Goal: Transaction & Acquisition: Obtain resource

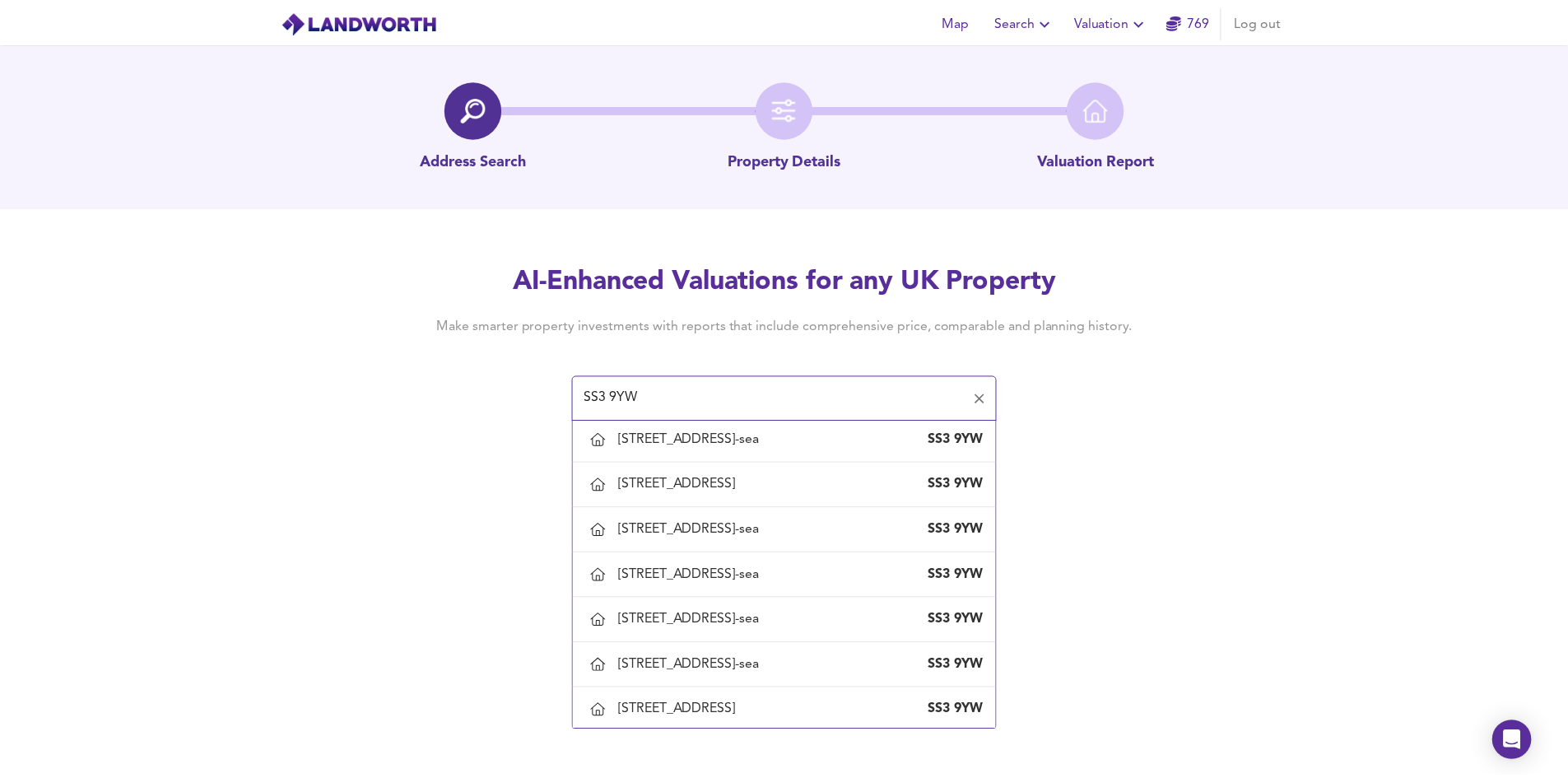
scroll to position [494, 0]
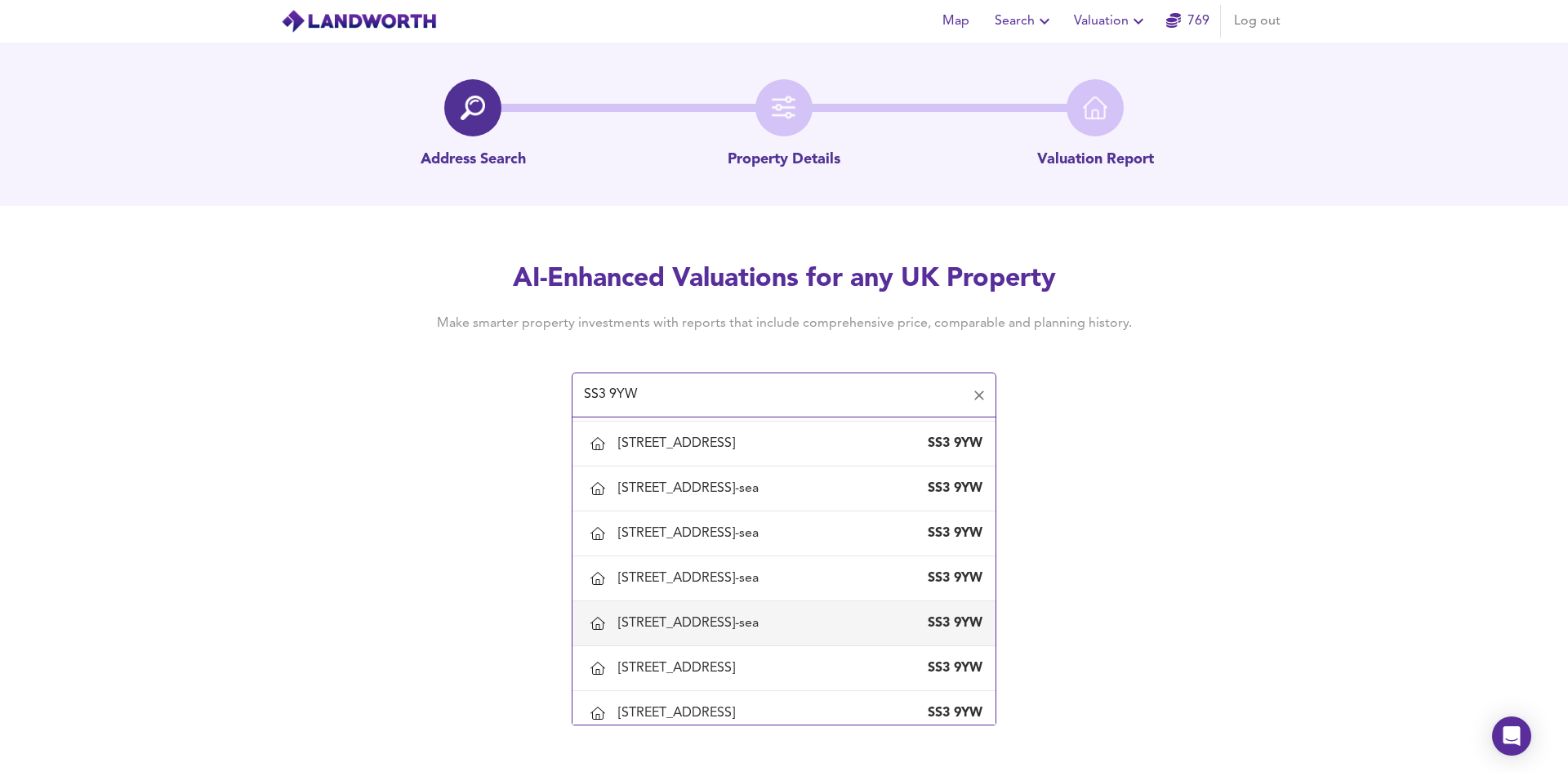
click at [721, 619] on div "[STREET_ADDRESS]-sea" at bounding box center [691, 624] width 147 height 18
type input "[STREET_ADDRESS]-sea"
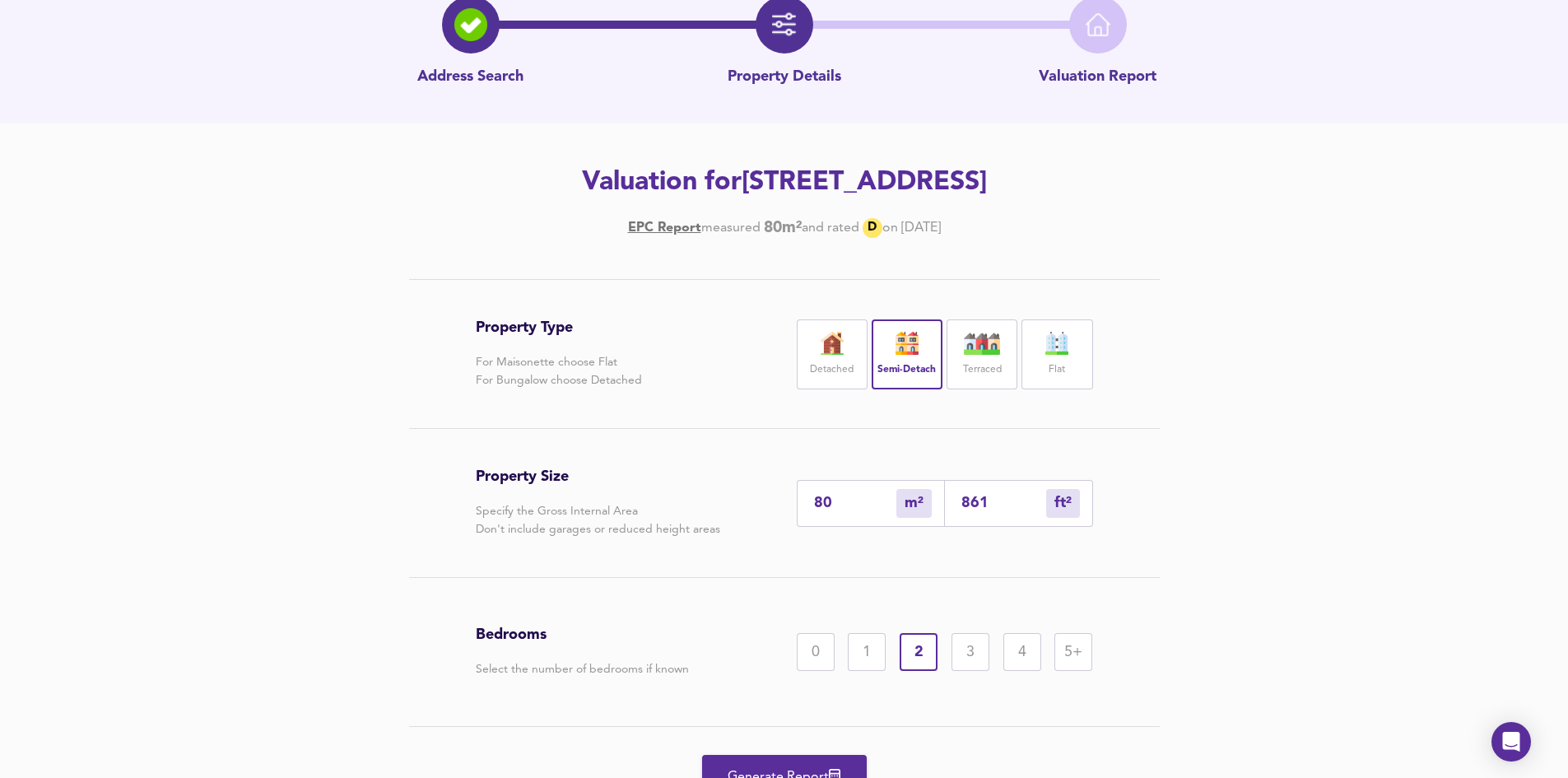
scroll to position [165, 0]
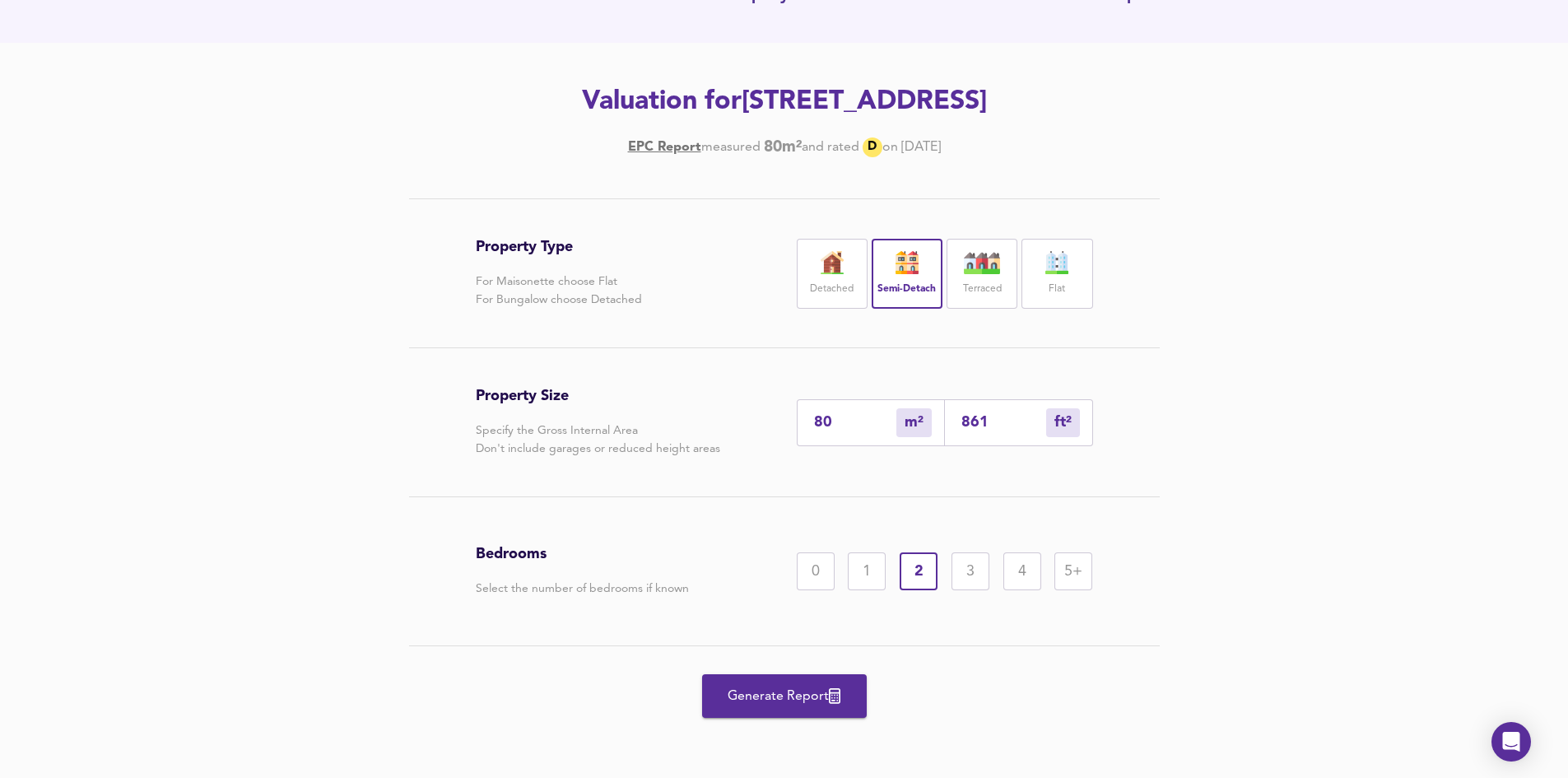
click at [763, 693] on span "Generate Report" at bounding box center [785, 697] width 132 height 23
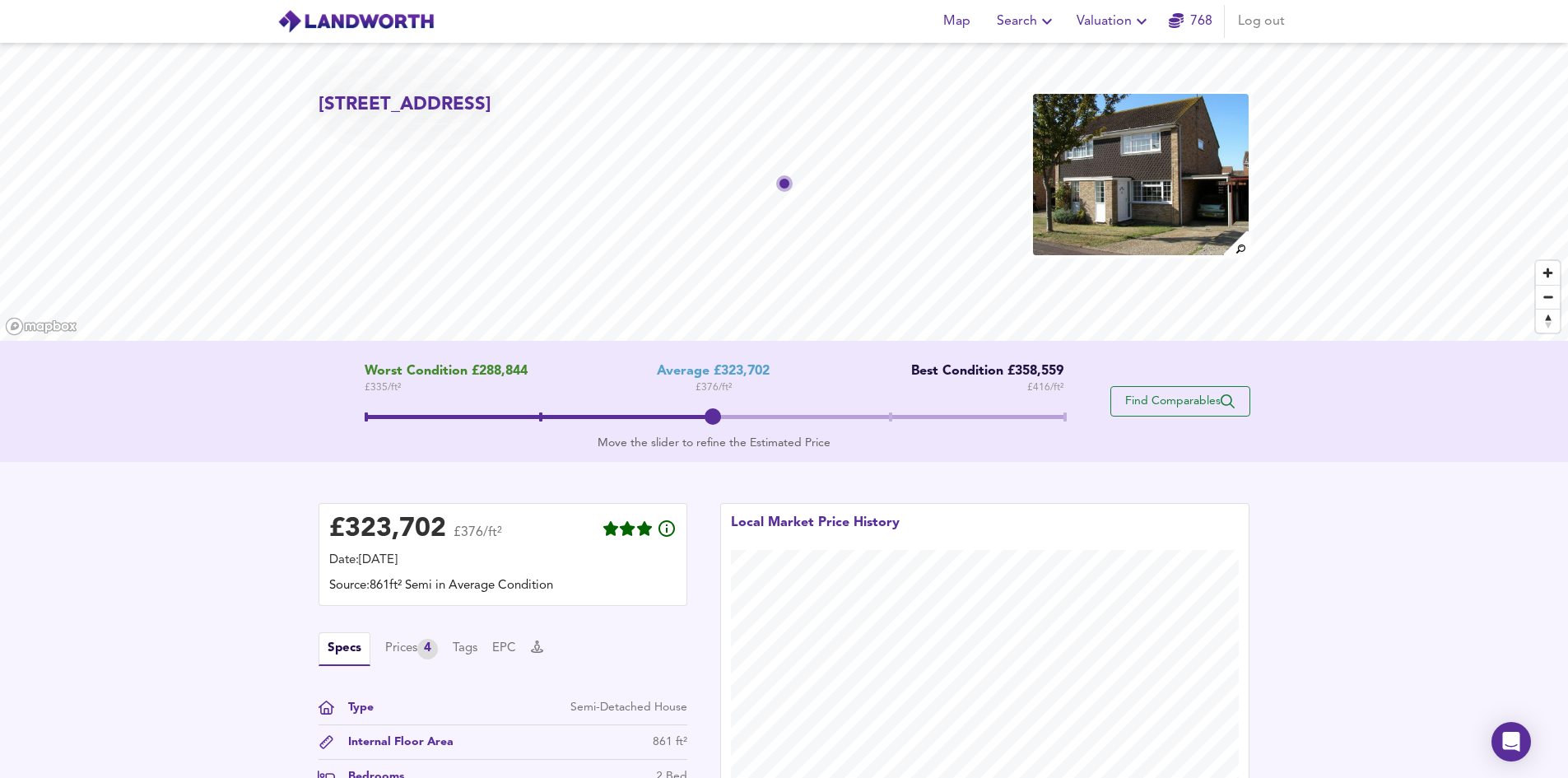
click at [1169, 409] on span "Find Comparables" at bounding box center [1180, 401] width 122 height 16
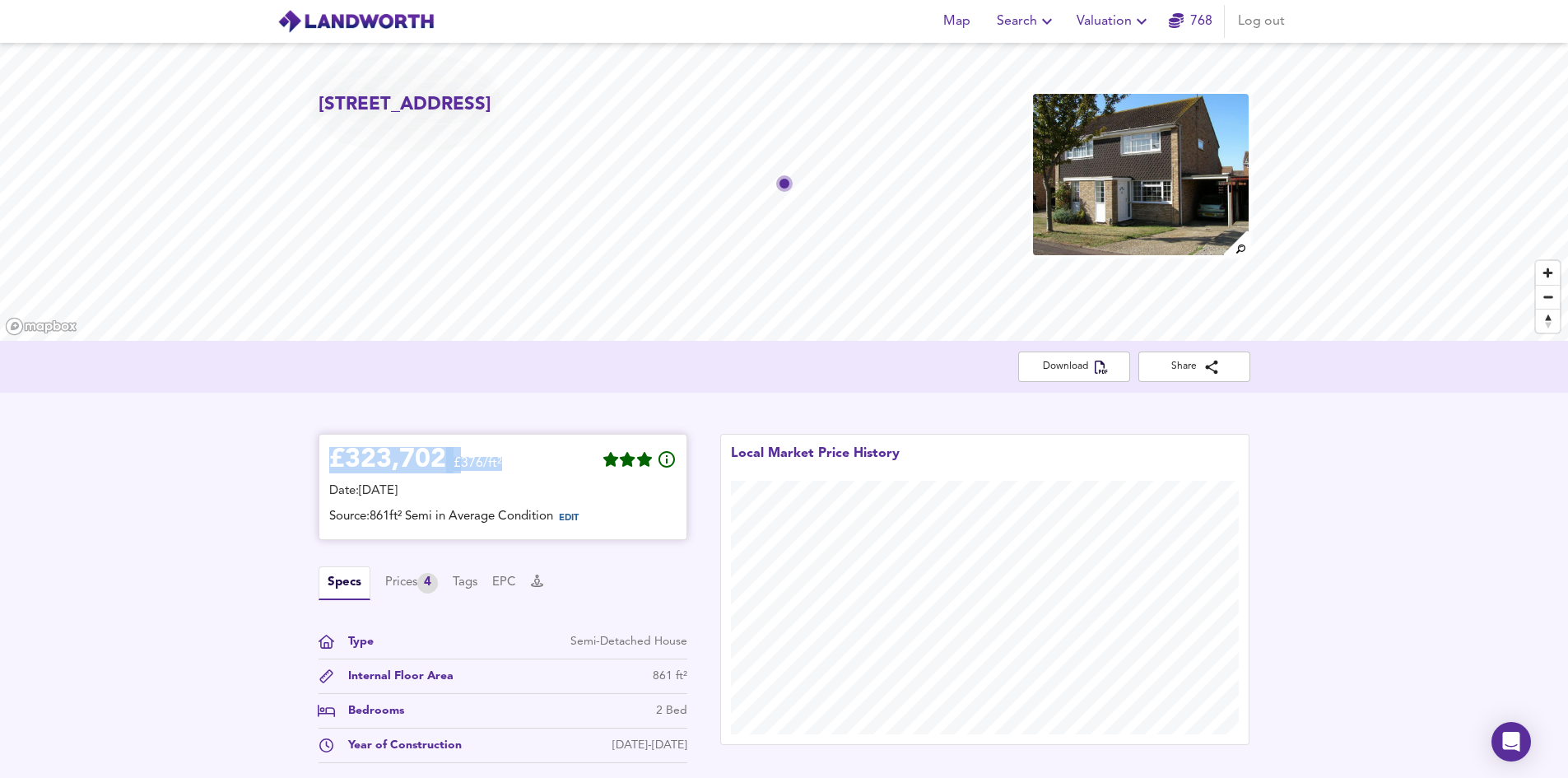
drag, startPoint x: 287, startPoint y: 457, endPoint x: 553, endPoint y: 467, distance: 266.2
click at [553, 467] on div "£ 323,702 £376/ft² Date: [DATE] Source: 861ft² Semi in Average Condition EDIT S…" at bounding box center [784, 603] width 1568 height 420
click at [572, 529] on span "EDIT" at bounding box center [576, 519] width 44 height 21
click at [604, 585] on div "Specs Prices 4 Tags EPC" at bounding box center [503, 584] width 368 height 34
click at [382, 582] on div "Specs Prices 4 Tags EPC" at bounding box center [503, 584] width 368 height 34
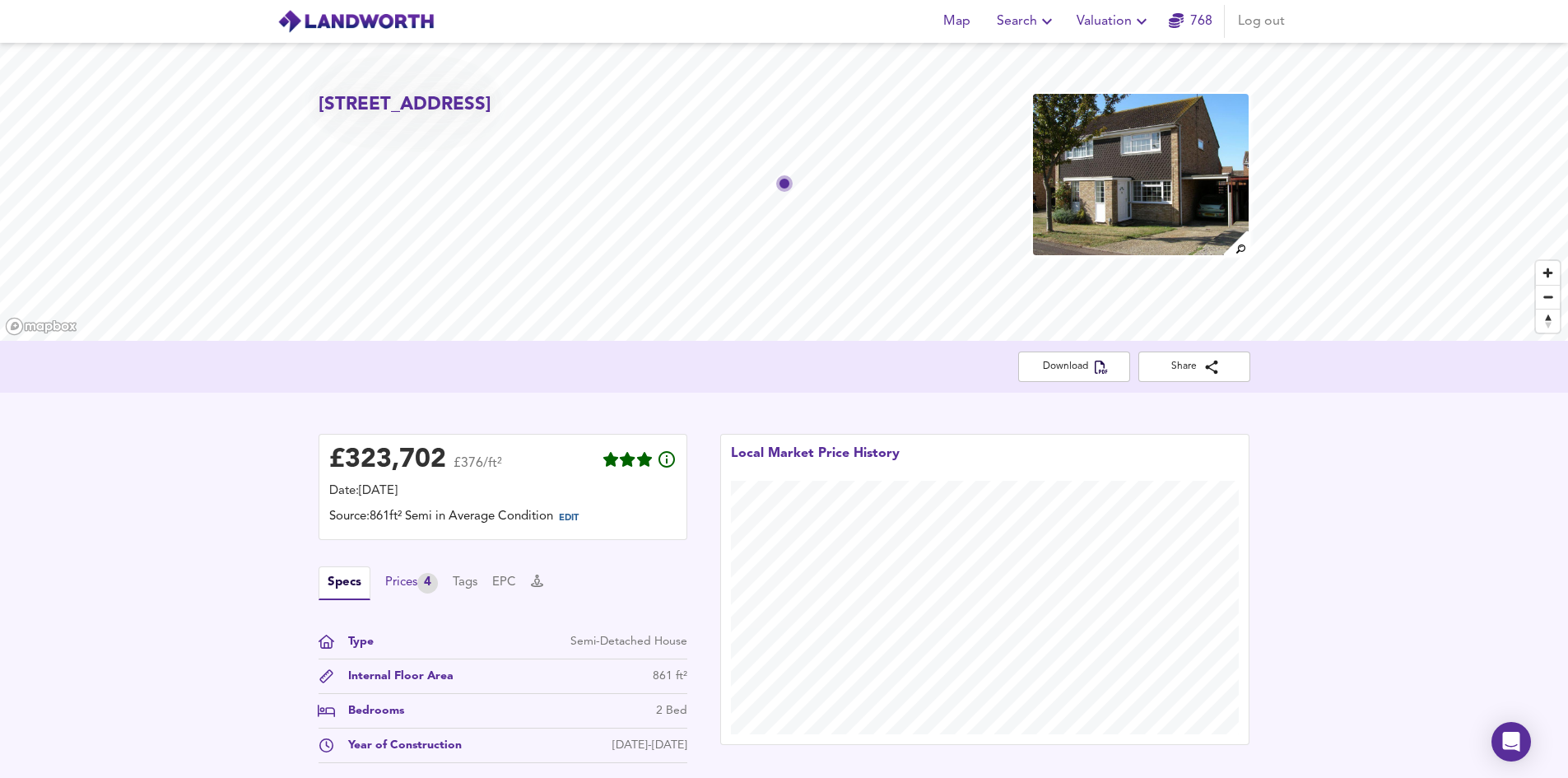
click at [413, 590] on div "Prices 4" at bounding box center [411, 583] width 53 height 20
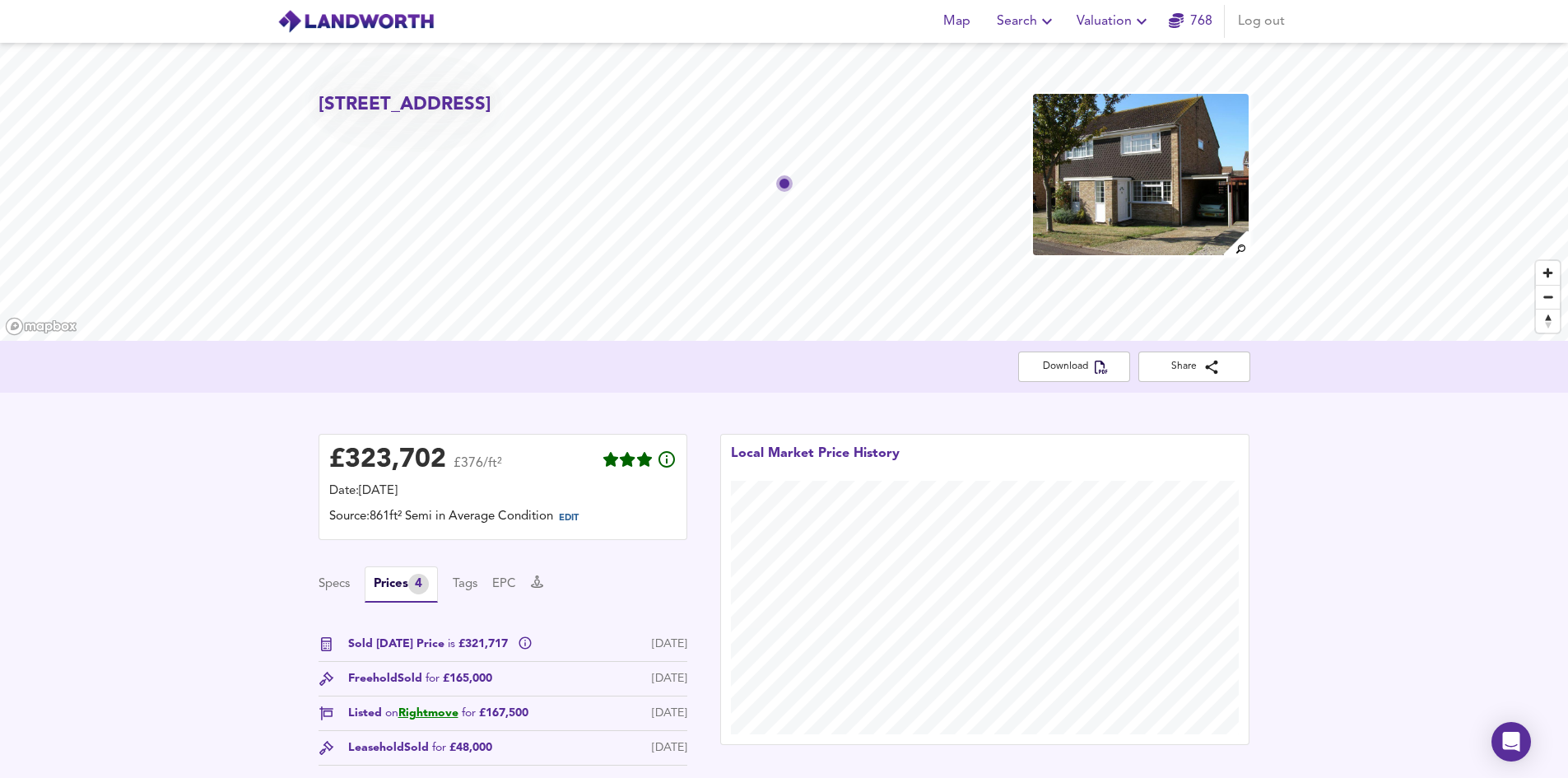
click at [501, 643] on span "Sold [DATE] Price is £321,717" at bounding box center [429, 644] width 163 height 17
drag, startPoint x: 507, startPoint y: 646, endPoint x: 446, endPoint y: 634, distance: 62.2
click at [446, 634] on div "Specs Prices 4 Tags EPC Sold [DATE] Price is £321,717 [DATE] Freehold Sold for …" at bounding box center [503, 687] width 368 height 241
click at [384, 478] on div "£ 323,702 £376/ft²" at bounding box center [416, 463] width 173 height 36
click at [384, 474] on div "£ 323,702 £376/ft²" at bounding box center [416, 463] width 173 height 36
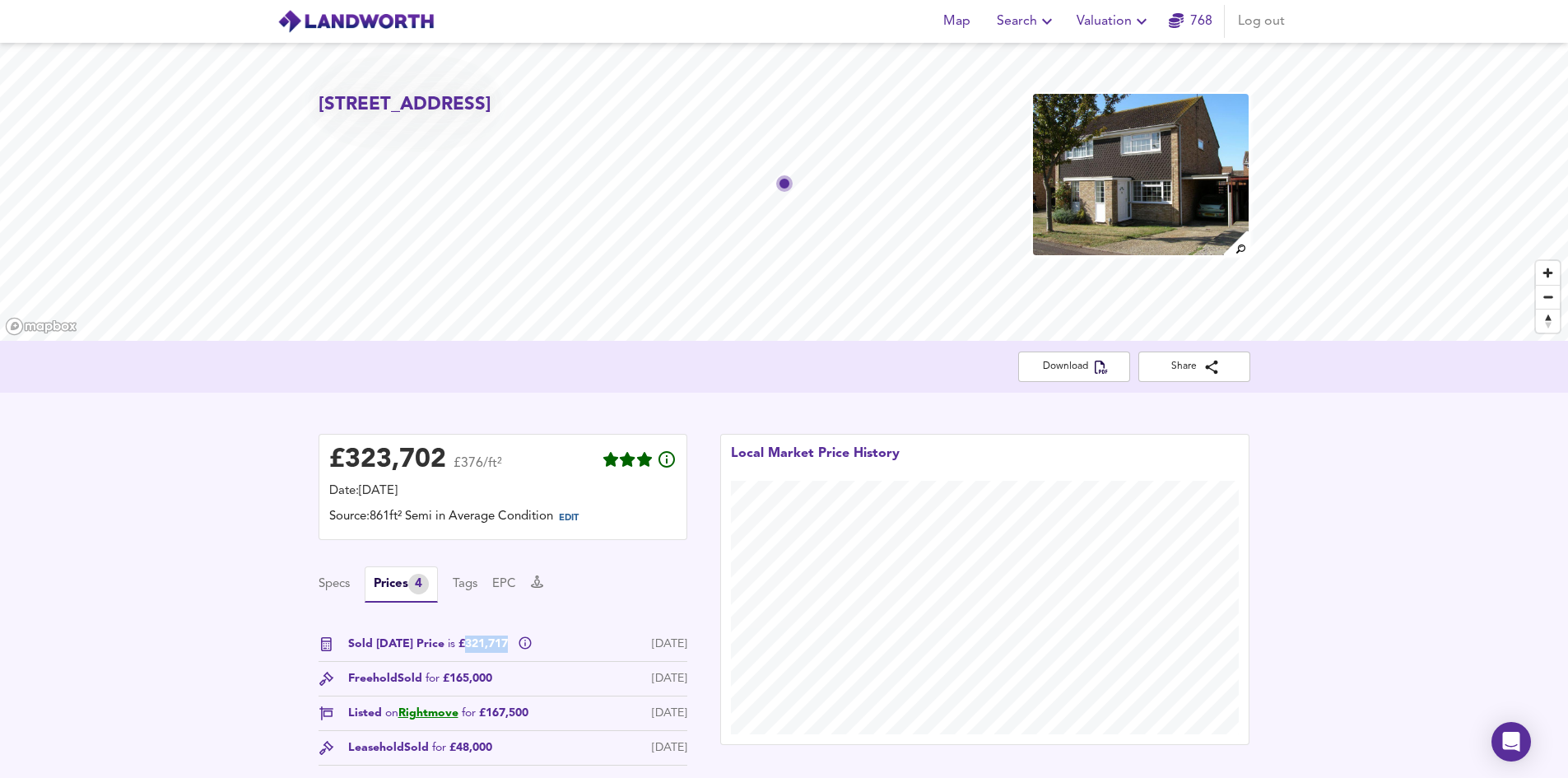
drag, startPoint x: 459, startPoint y: 644, endPoint x: 505, endPoint y: 646, distance: 46.0
click at [505, 646] on span "Sold [DATE] Price is £321,717" at bounding box center [429, 644] width 163 height 17
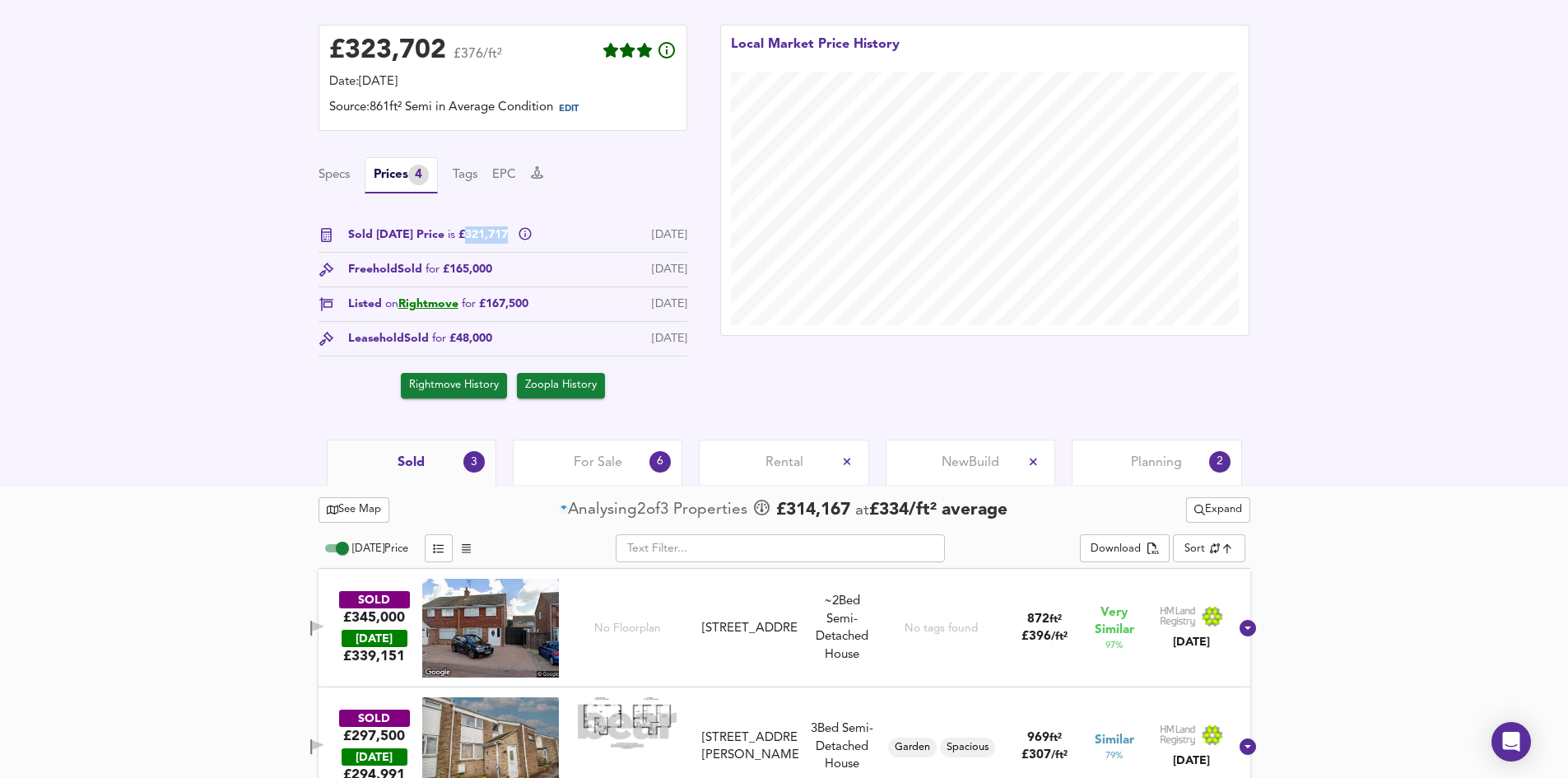
scroll to position [412, 0]
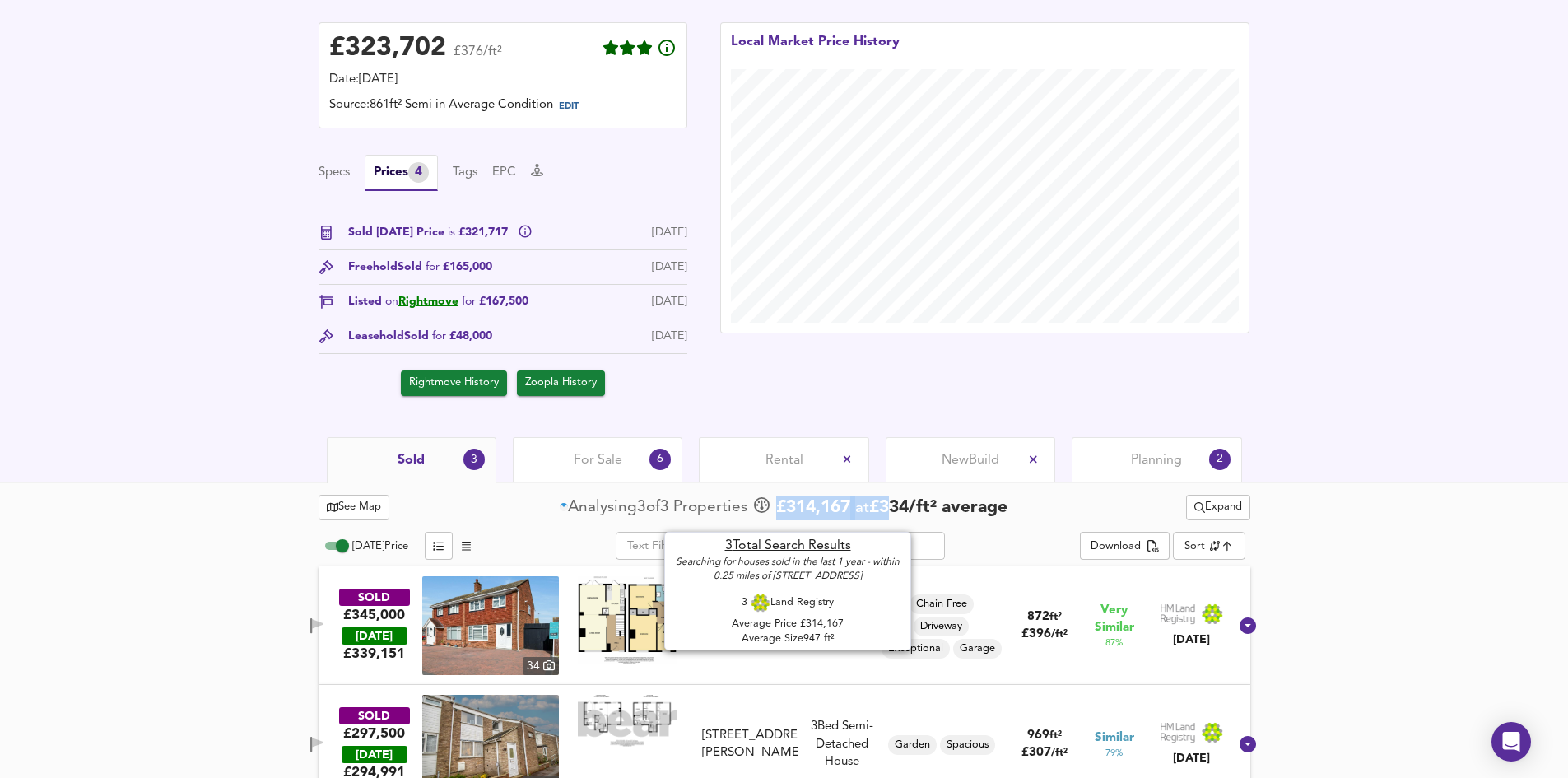
drag, startPoint x: 787, startPoint y: 507, endPoint x: 864, endPoint y: 508, distance: 77.0
click at [865, 508] on div "£ 314,167 at £ 334 / ft² average" at bounding box center [880, 508] width 256 height 25
click at [851, 521] on b "at £ 334 / ft² average" at bounding box center [899, 508] width 158 height 25
click at [778, 505] on span "£ 314,167" at bounding box center [783, 508] width 74 height 25
click at [780, 510] on span "£ 314,167" at bounding box center [783, 508] width 74 height 25
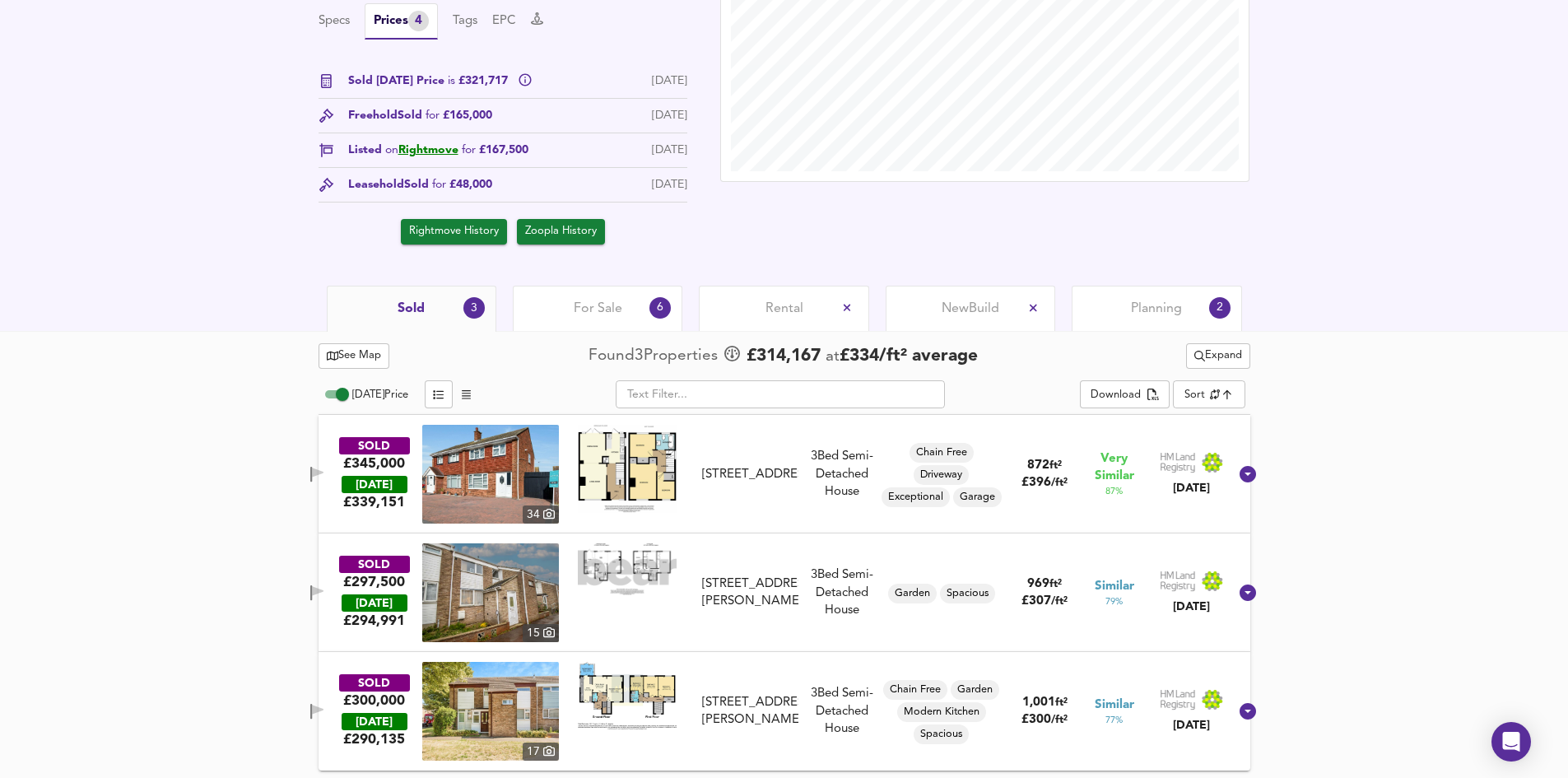
scroll to position [565, 0]
click at [324, 474] on icon "button" at bounding box center [318, 472] width 12 height 10
